Goal: Use online tool/utility: Use online tool/utility

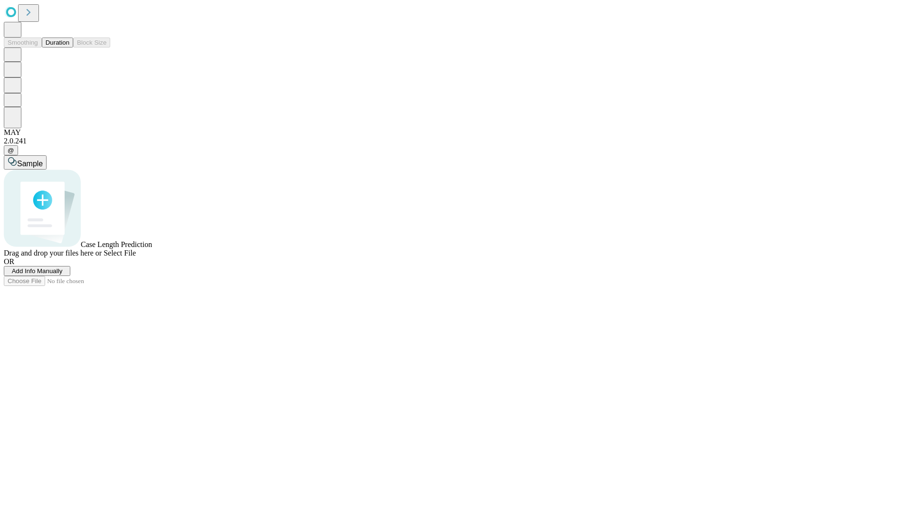
click at [69, 48] on button "Duration" at bounding box center [57, 43] width 31 height 10
click at [63, 275] on span "Add Info Manually" at bounding box center [37, 271] width 51 height 7
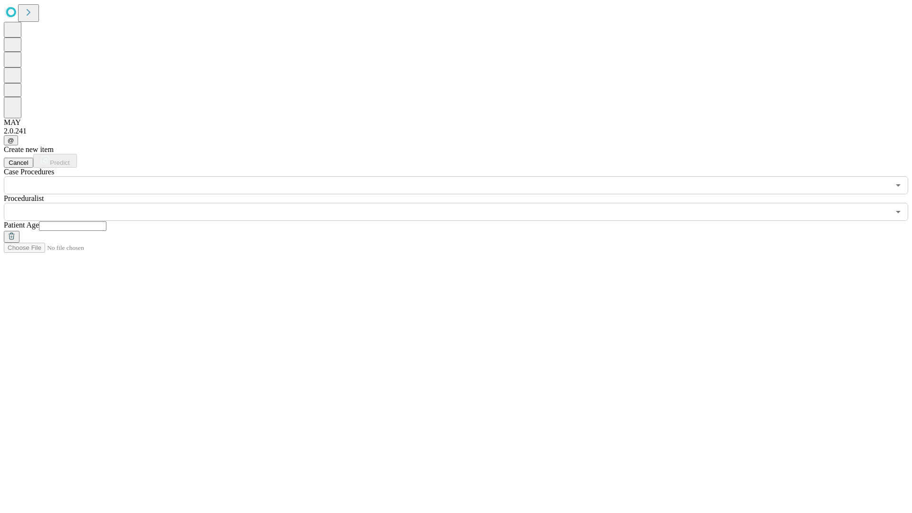
click at [106, 221] on input "text" at bounding box center [72, 226] width 67 height 10
type input "**"
click at [463, 203] on input "text" at bounding box center [447, 212] width 886 height 18
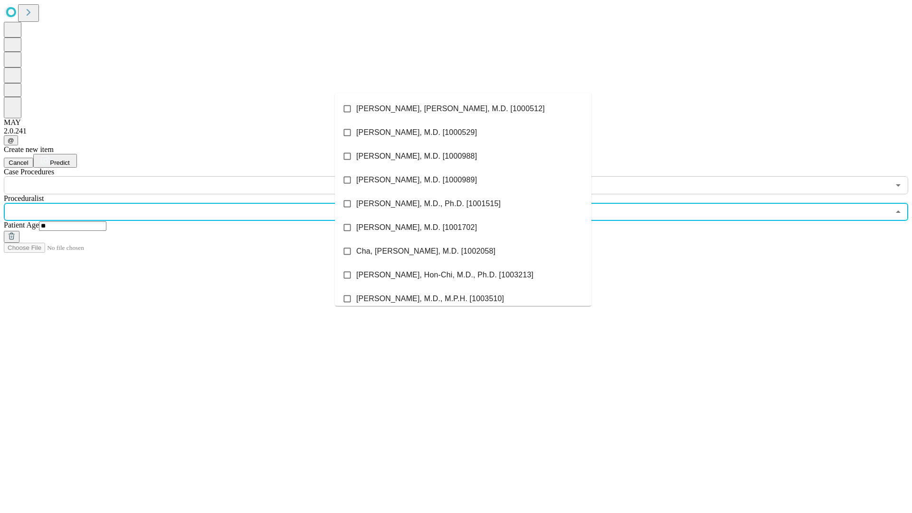
click at [463, 109] on li "[PERSON_NAME], [PERSON_NAME], M.D. [1000512]" at bounding box center [463, 109] width 257 height 24
click at [200, 176] on input "text" at bounding box center [447, 185] width 886 height 18
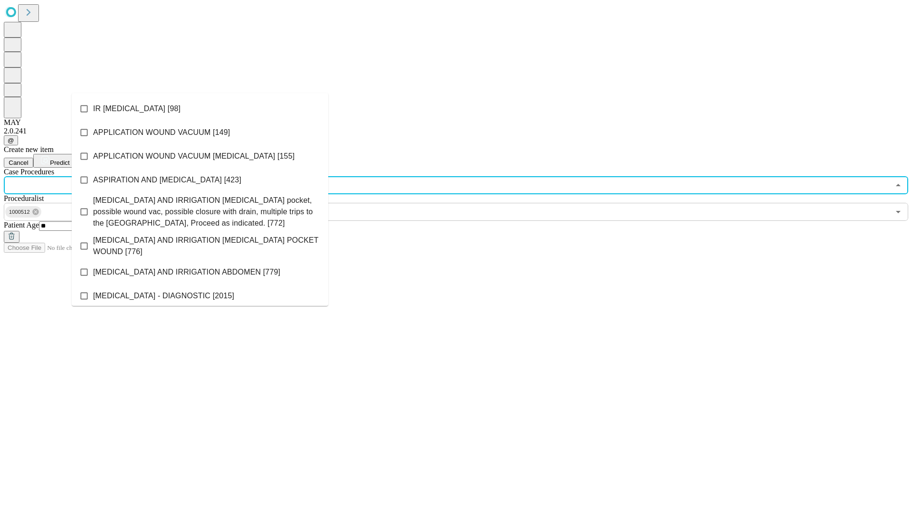
click at [200, 109] on li "IR [MEDICAL_DATA] [98]" at bounding box center [200, 109] width 257 height 24
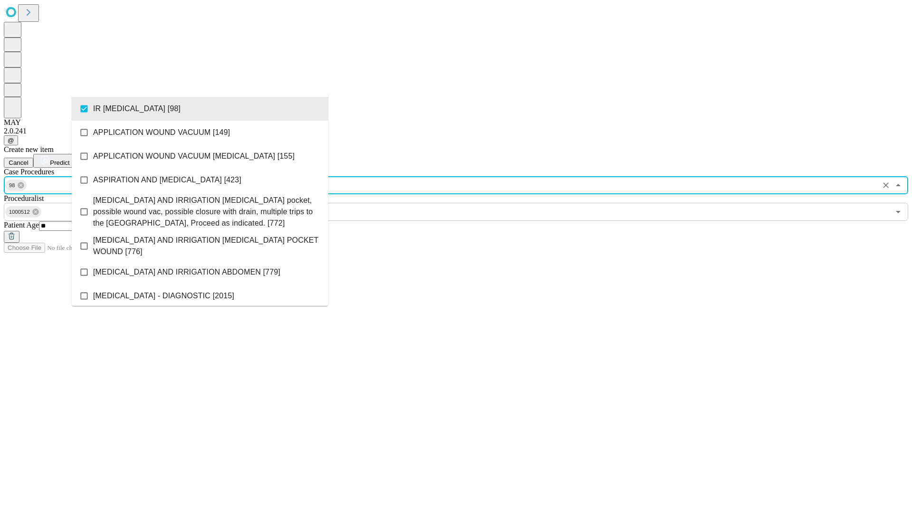
click at [69, 159] on span "Predict" at bounding box center [59, 162] width 19 height 7
